Goal: Task Accomplishment & Management: Manage account settings

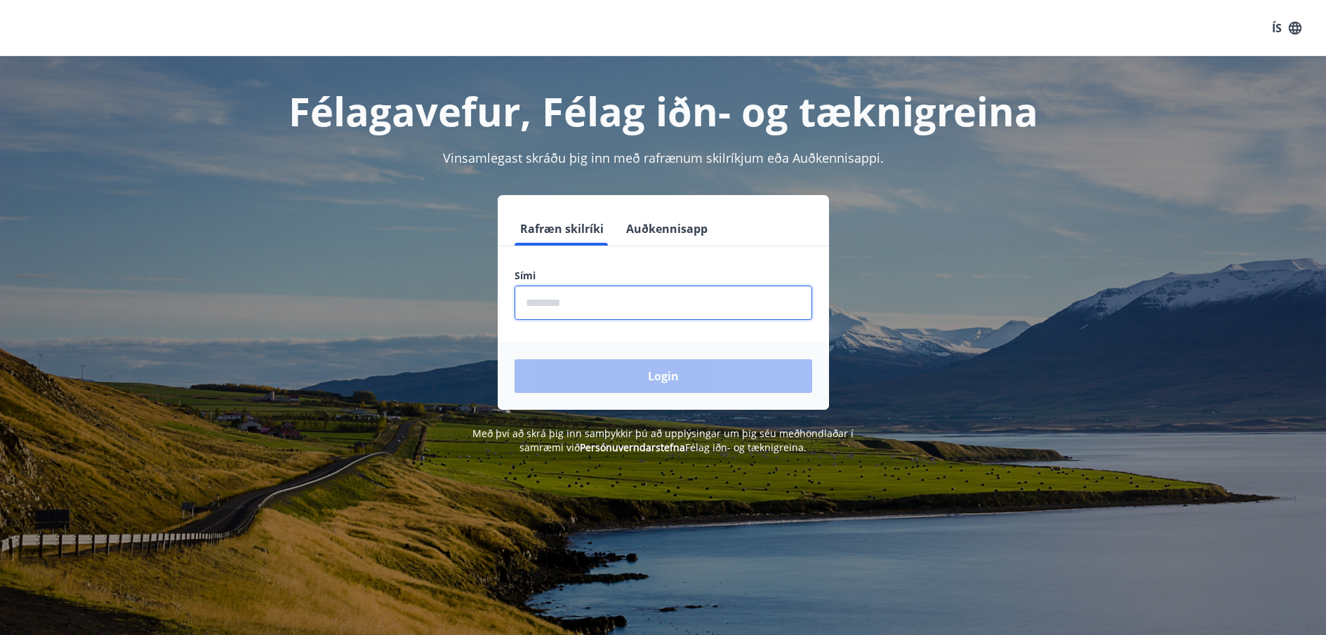
click at [599, 291] on input "phone" at bounding box center [663, 303] width 298 height 34
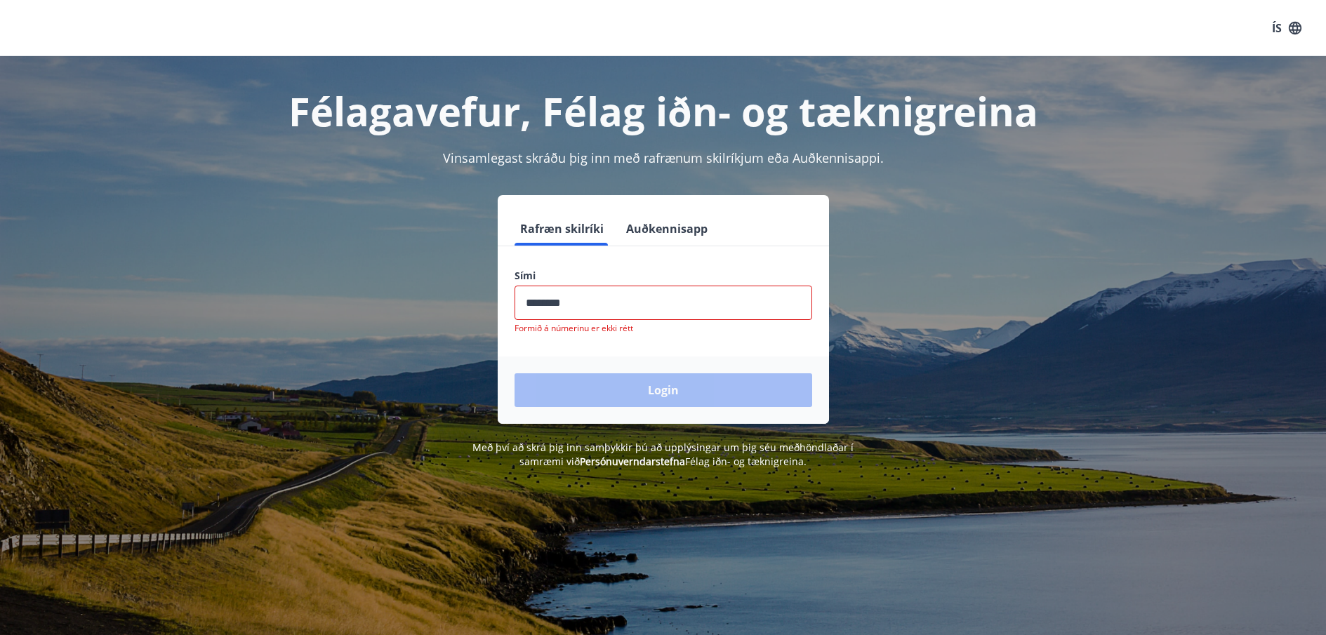
click at [645, 377] on div "Login" at bounding box center [663, 390] width 331 height 67
click at [550, 304] on input "phone" at bounding box center [663, 303] width 298 height 34
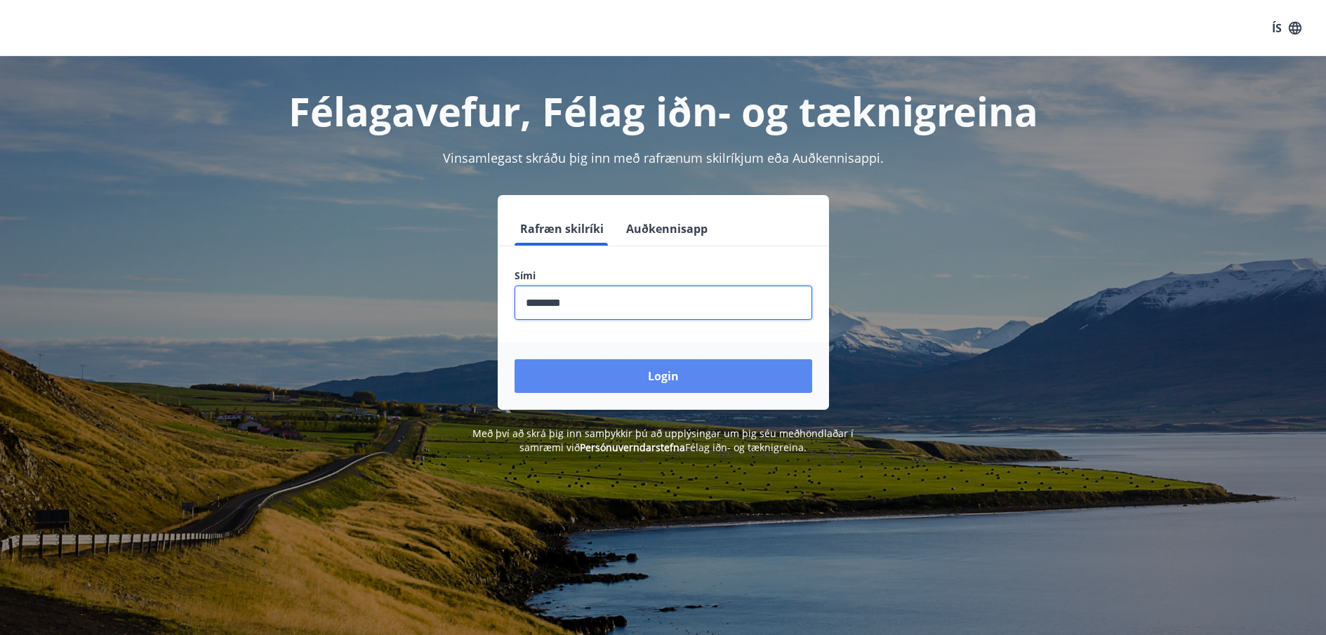
type input "********"
click at [645, 372] on button "Login" at bounding box center [663, 376] width 298 height 34
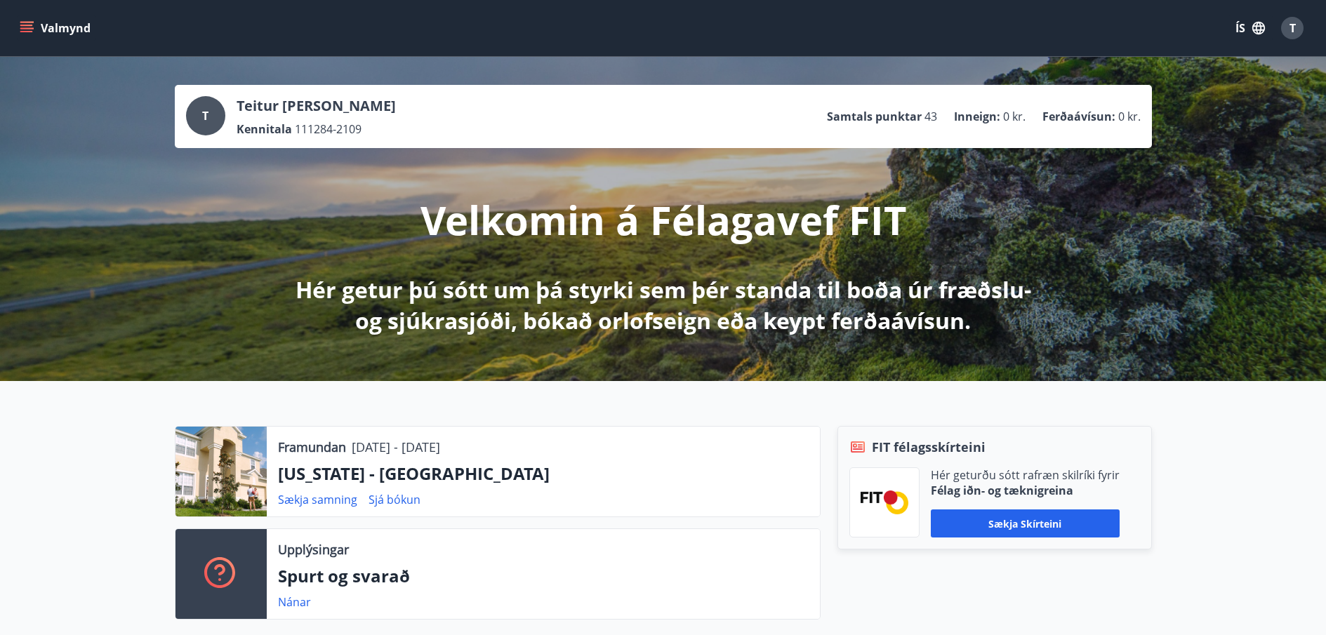
click at [25, 25] on icon "menu" at bounding box center [26, 25] width 13 height 1
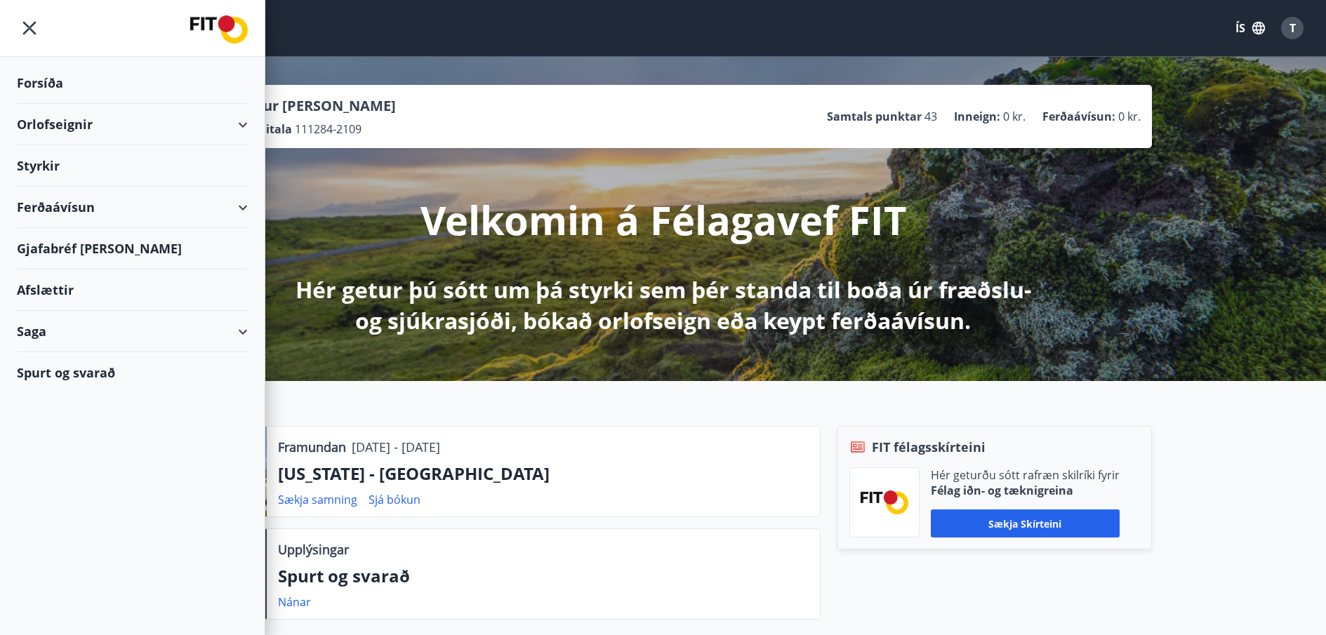
click at [60, 243] on div "Gjafabréf og kort" at bounding box center [132, 248] width 231 height 41
